Goal: Transaction & Acquisition: Obtain resource

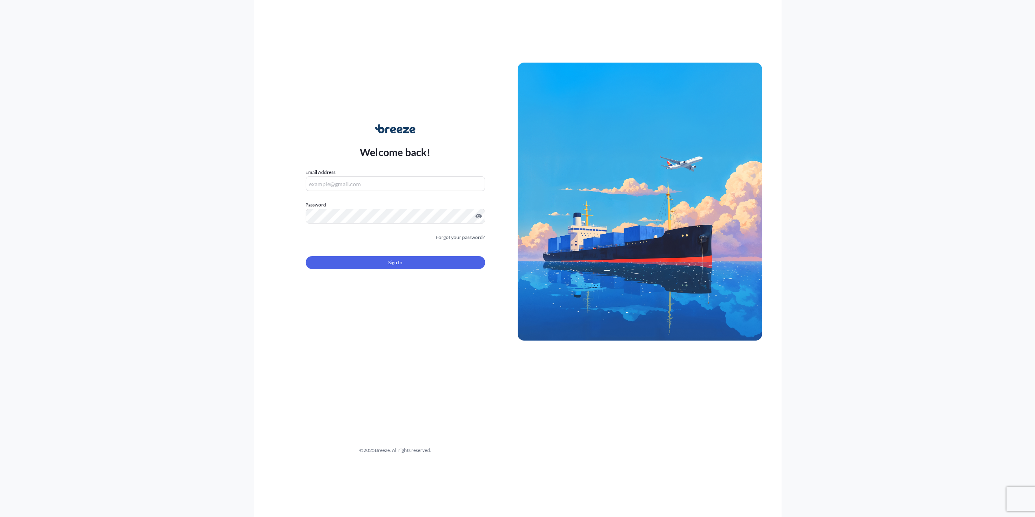
type input "[PERSON_NAME][EMAIL_ADDRESS][PERSON_NAME][DOMAIN_NAME]"
click at [361, 270] on form "Email Address [PERSON_NAME][EMAIL_ADDRESS][PERSON_NAME][DOMAIN_NAME] Password M…" at bounding box center [396, 223] width 180 height 110
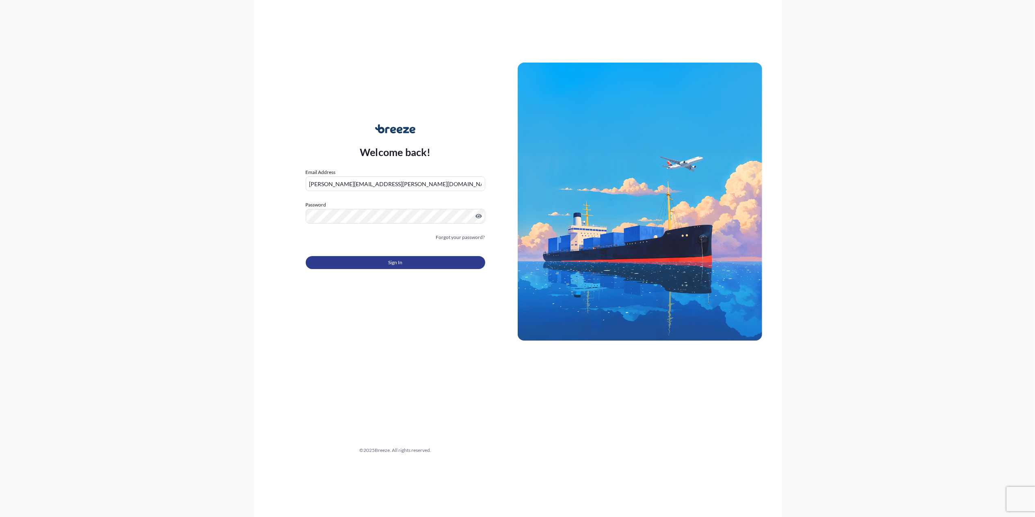
click at [354, 267] on button "Sign In" at bounding box center [396, 262] width 180 height 13
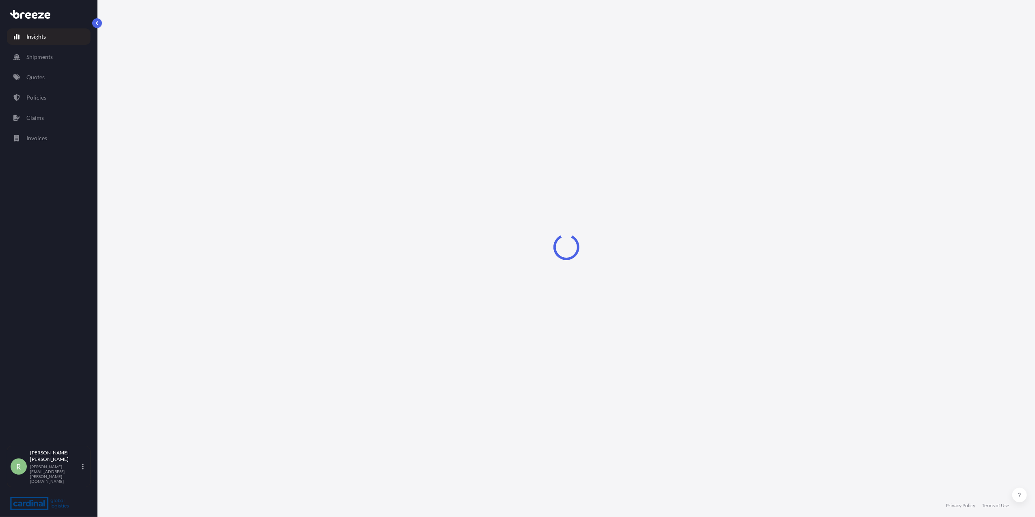
select select "2025"
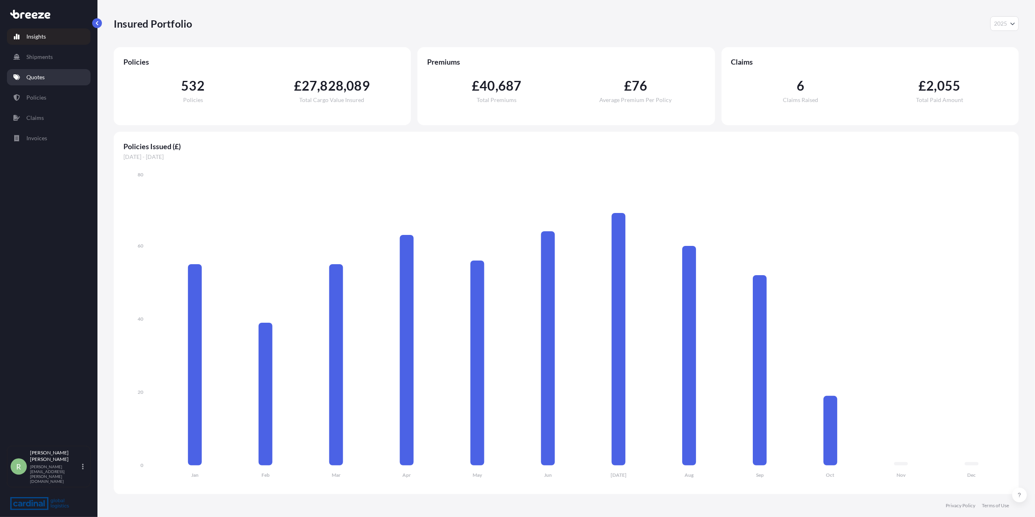
click at [51, 79] on link "Quotes" at bounding box center [49, 77] width 84 height 16
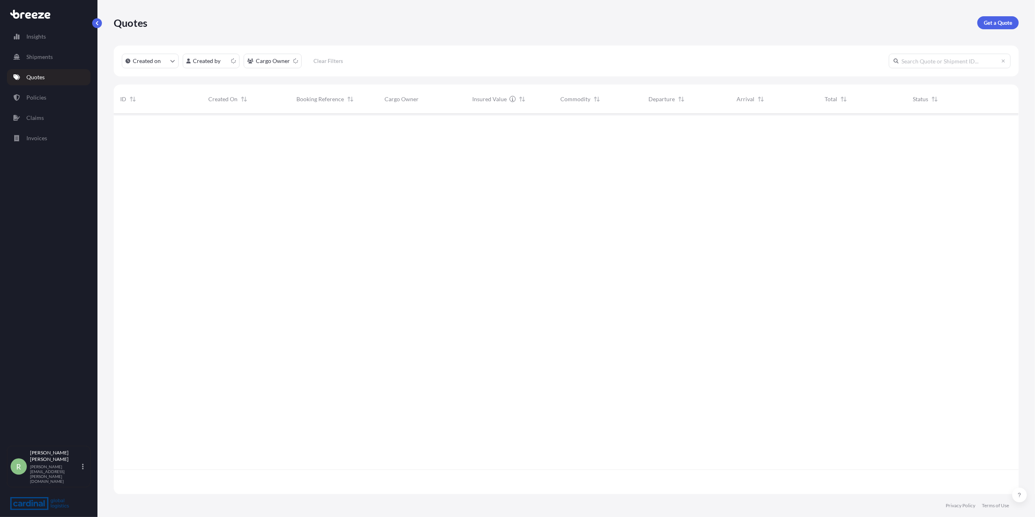
scroll to position [376, 897]
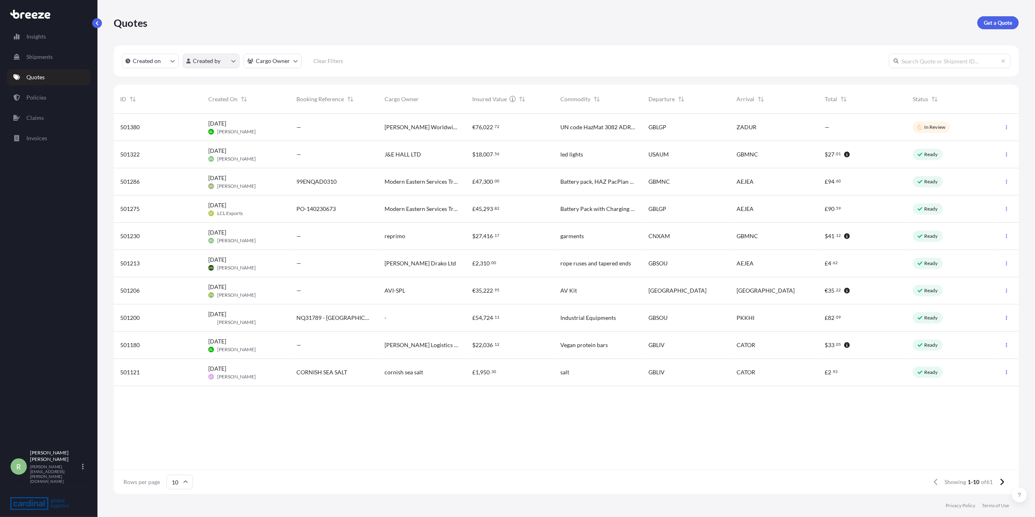
click at [216, 58] on html "Insights Shipments Quotes Policies Claims Invoices R [PERSON_NAME] Stuart [EMAI…" at bounding box center [517, 258] width 1035 height 517
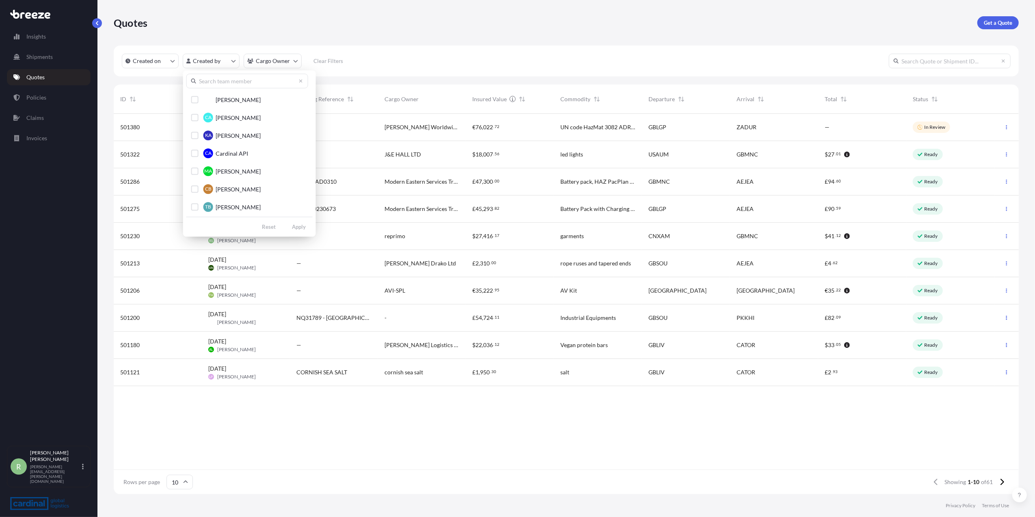
click at [226, 82] on input "text" at bounding box center [247, 81] width 122 height 15
type input "ro"
click at [194, 206] on div "Select Option" at bounding box center [194, 204] width 7 height 7
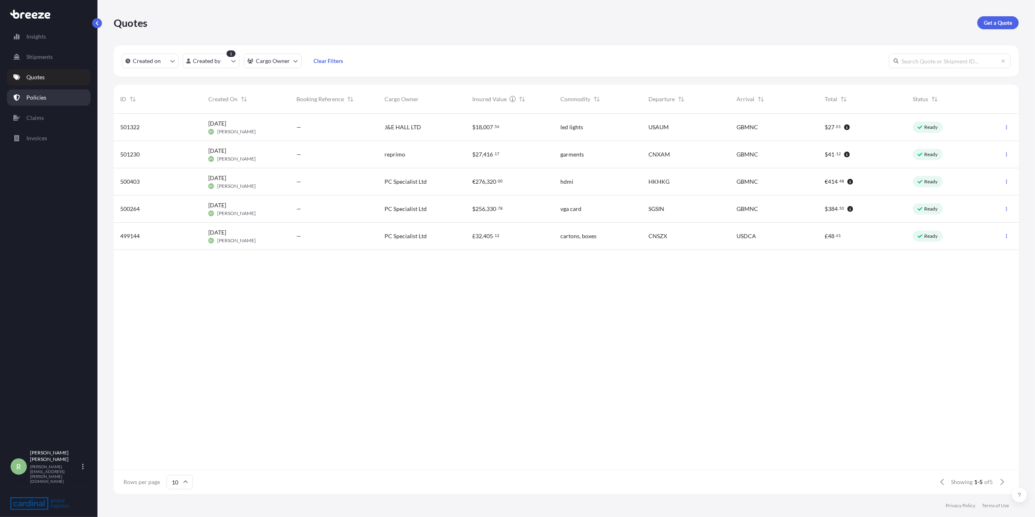
click at [38, 100] on p "Policies" at bounding box center [36, 97] width 20 height 8
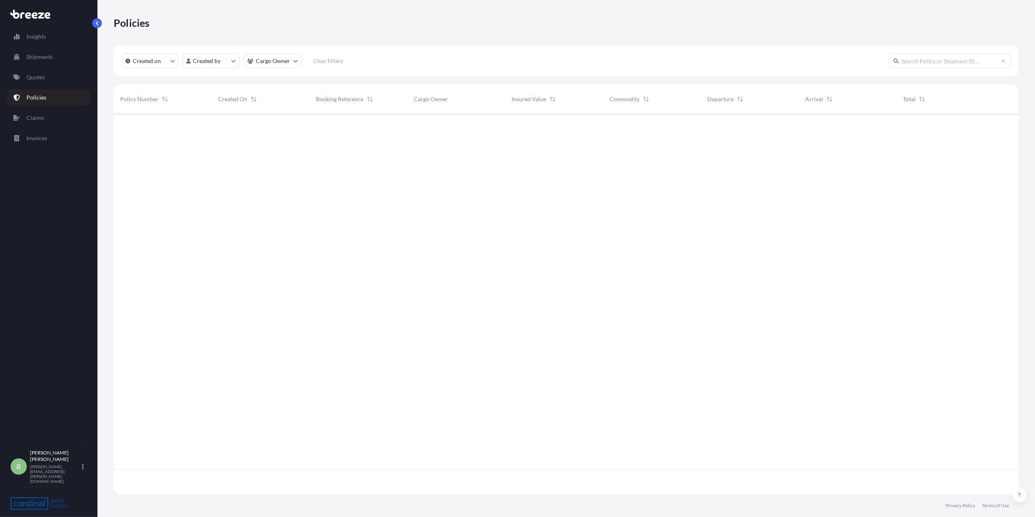
scroll to position [376, 897]
click at [44, 72] on link "Quotes" at bounding box center [49, 77] width 84 height 16
click at [983, 24] on link "Get a Quote" at bounding box center [998, 22] width 41 height 13
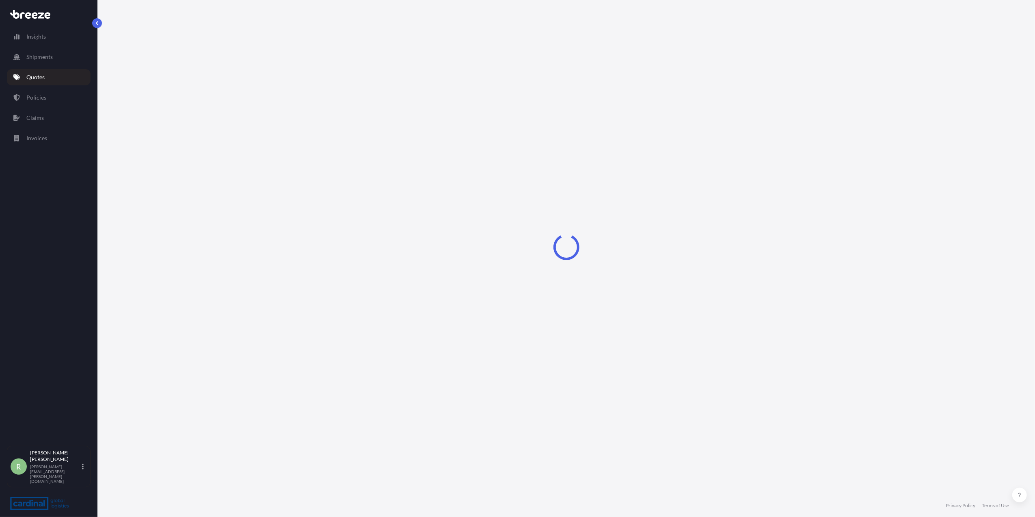
select select "Sea"
select select "1"
